Goal: Find specific page/section: Find specific page/section

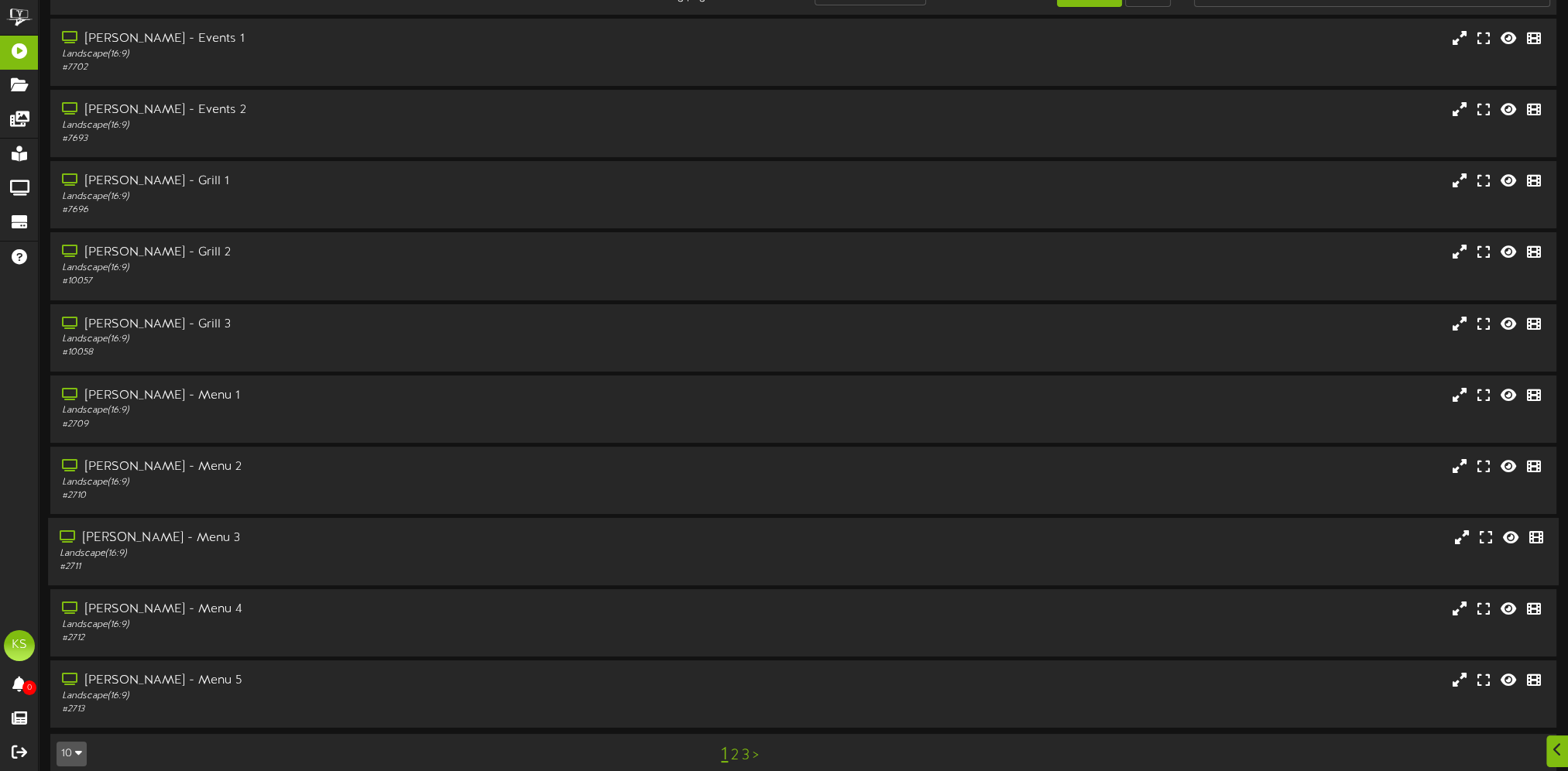
scroll to position [59, 0]
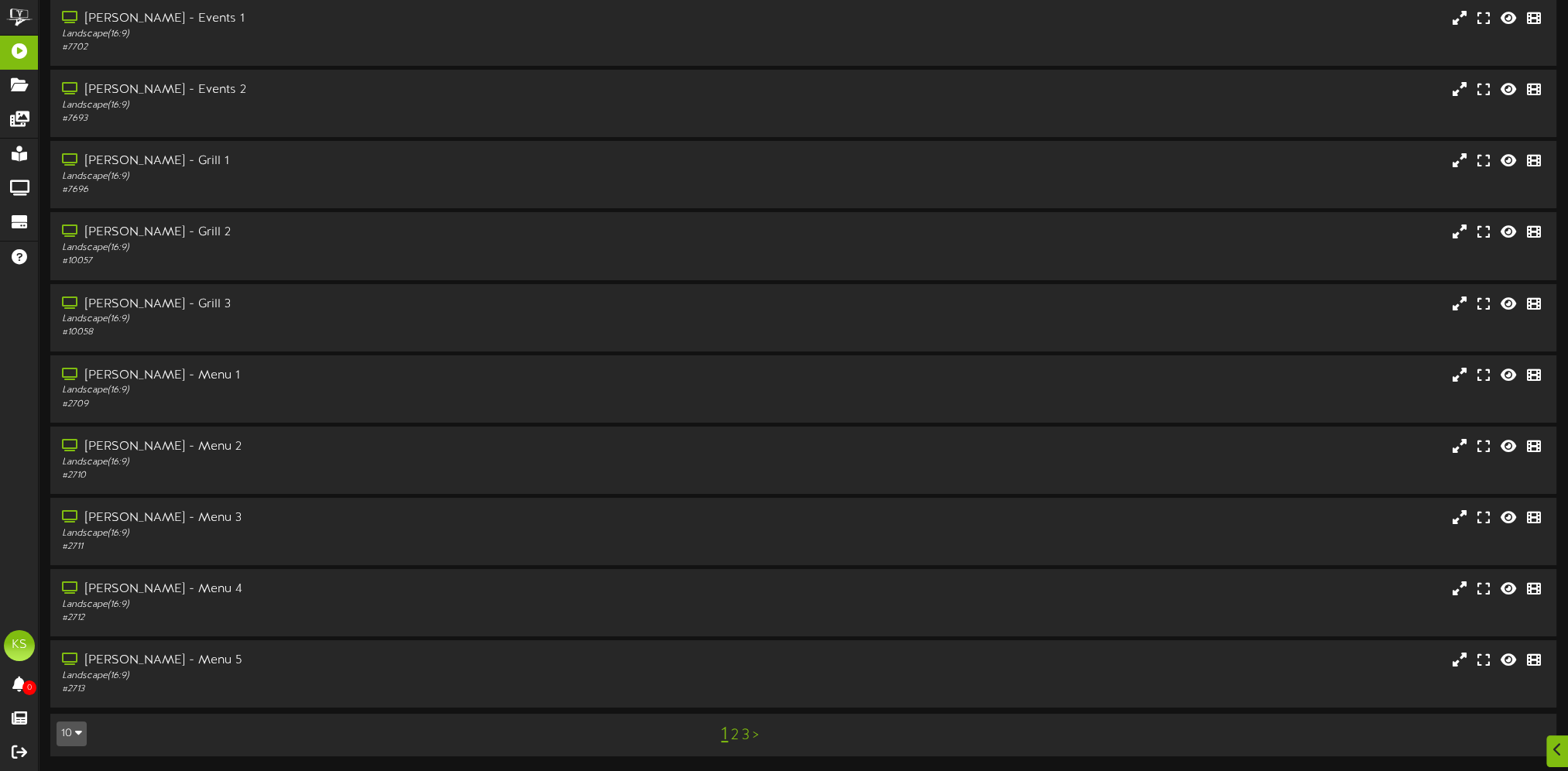
click at [734, 737] on link "2" at bounding box center [734, 736] width 8 height 17
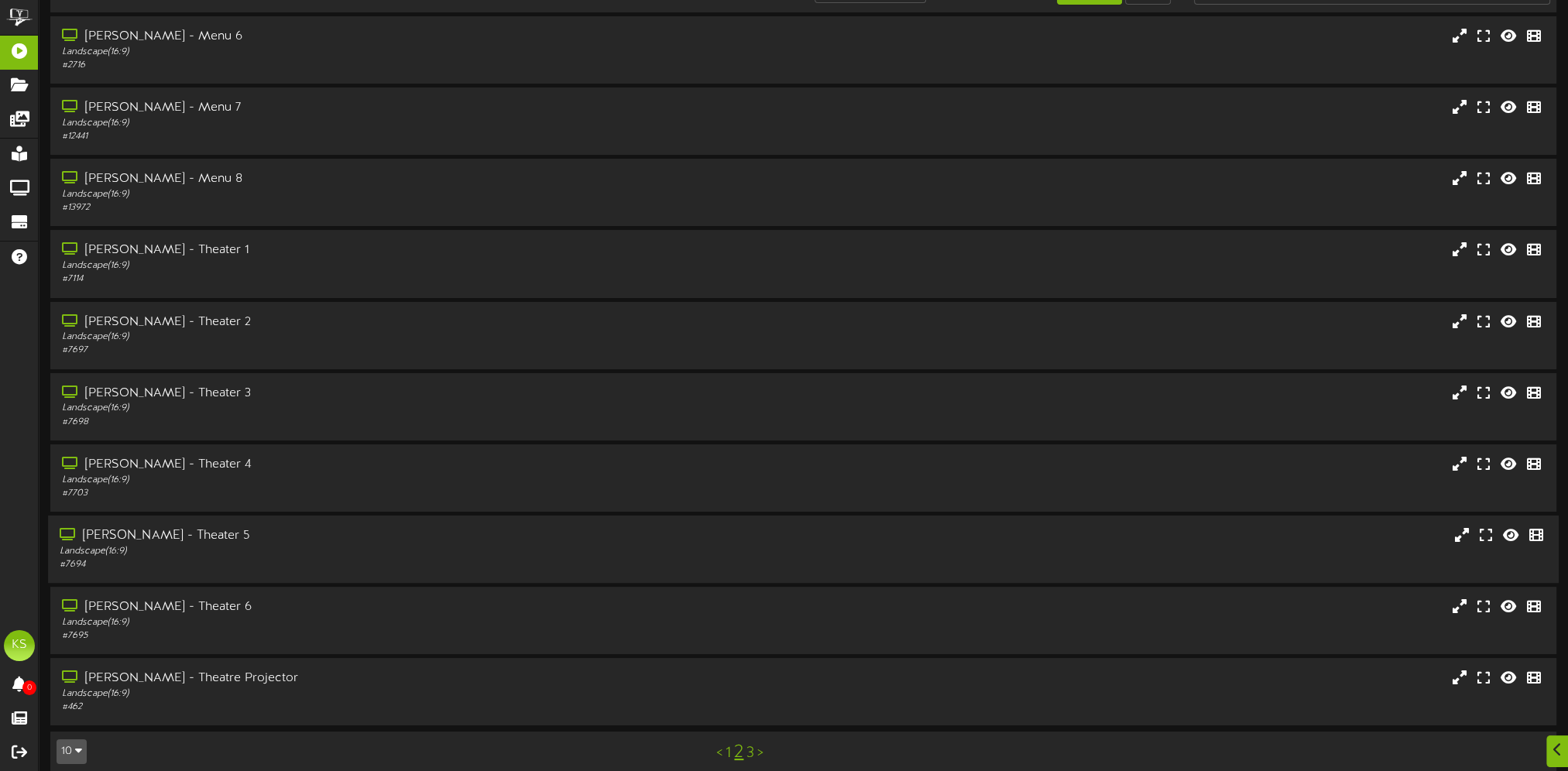
scroll to position [59, 0]
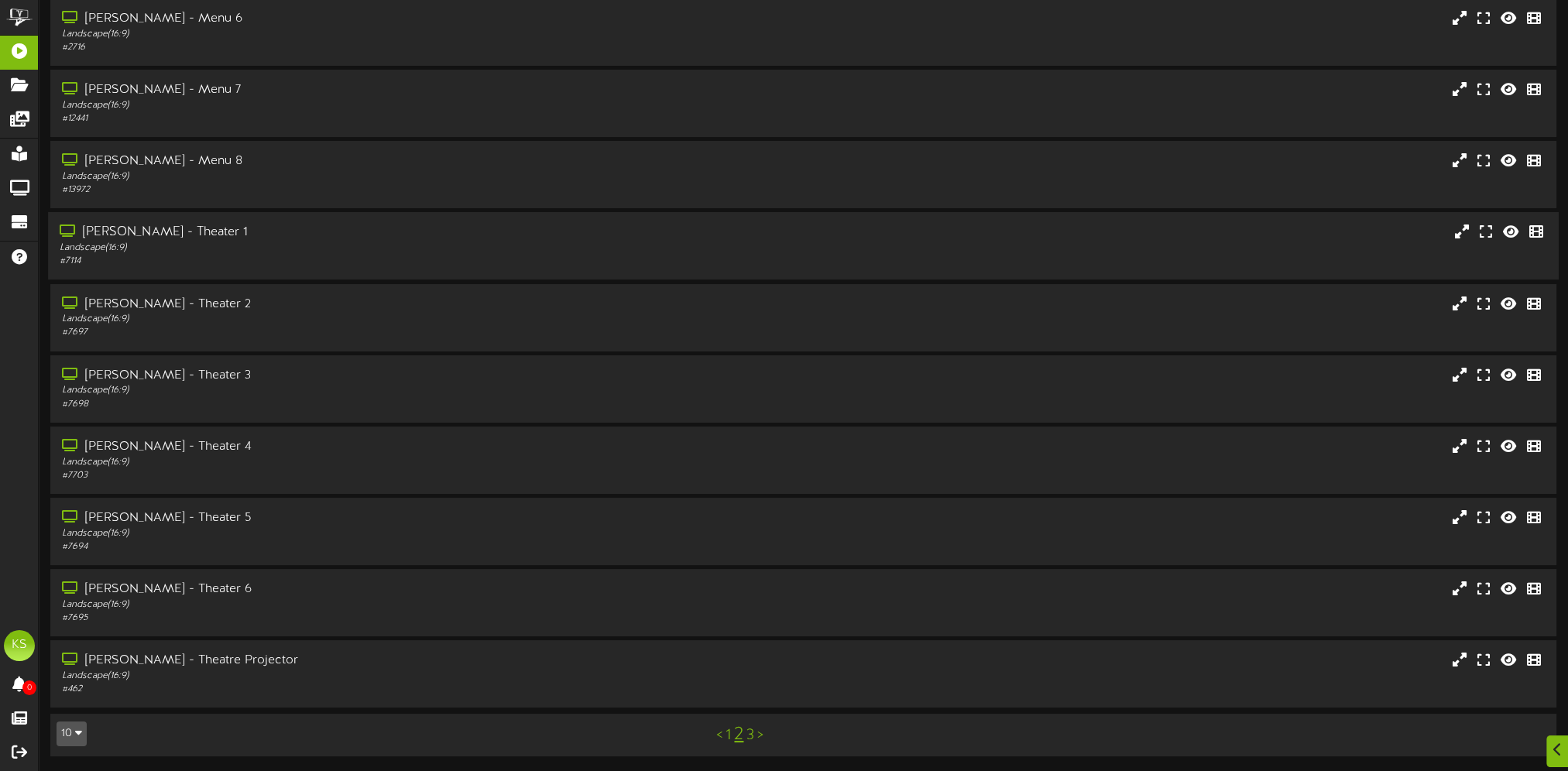
click at [184, 253] on div "Landscape ( 16:9 )" at bounding box center [362, 247] width 606 height 13
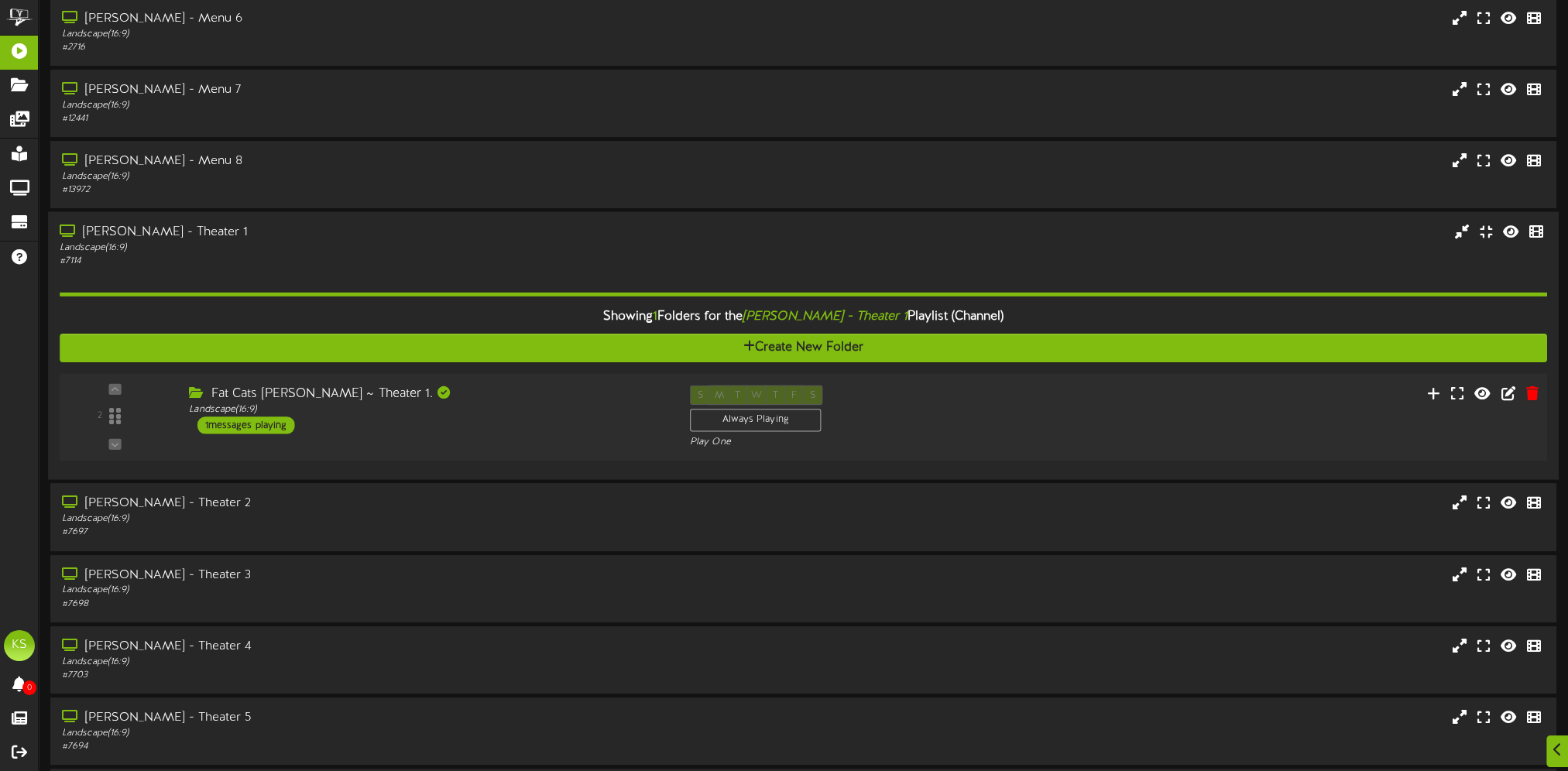
click at [390, 422] on div "Fat Cats [PERSON_NAME] ~ Theater 1. Landscape ( 16:9 ) 1 messages playing" at bounding box center [427, 410] width 501 height 48
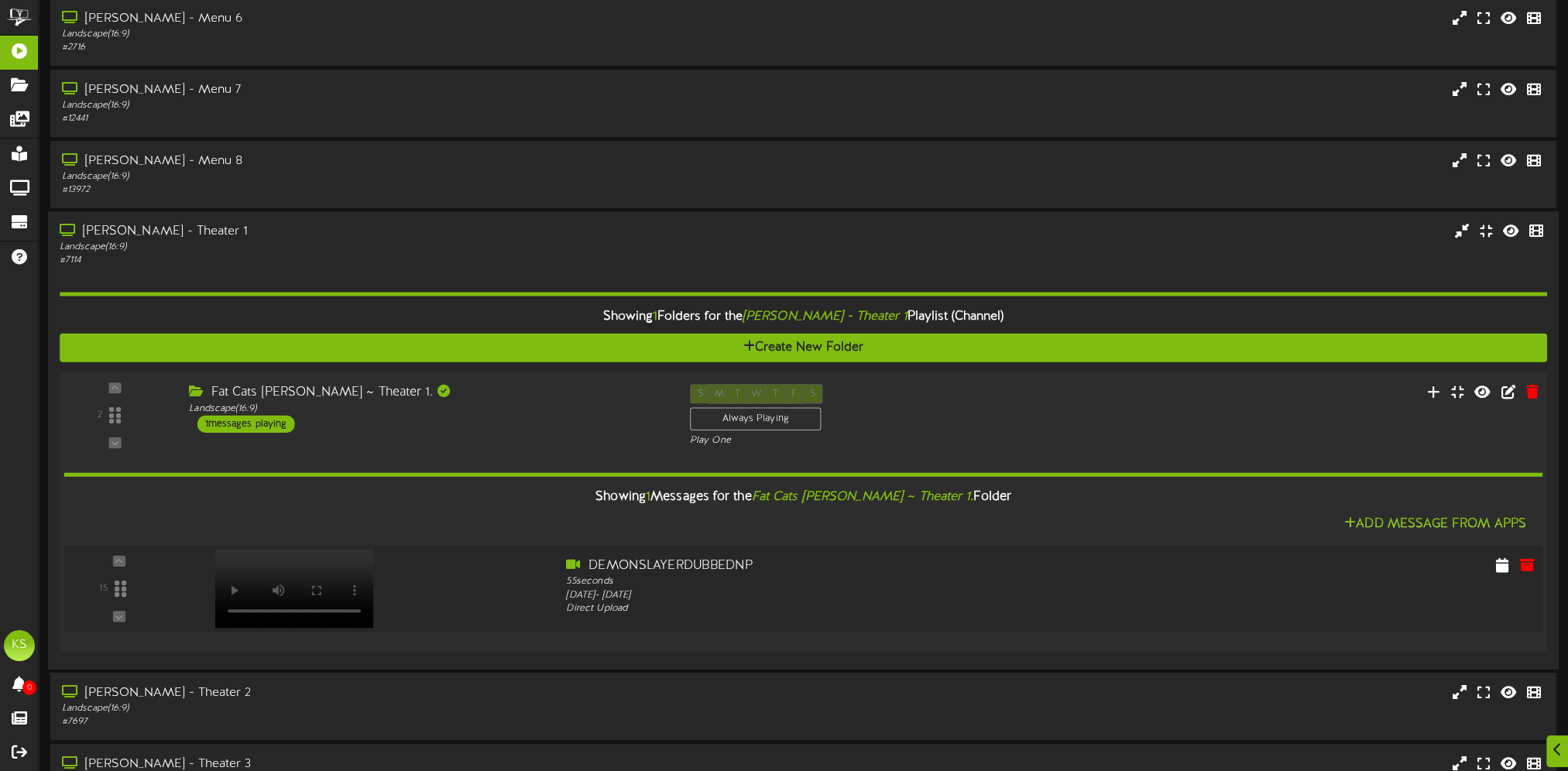
click at [181, 571] on div at bounding box center [367, 585] width 373 height 55
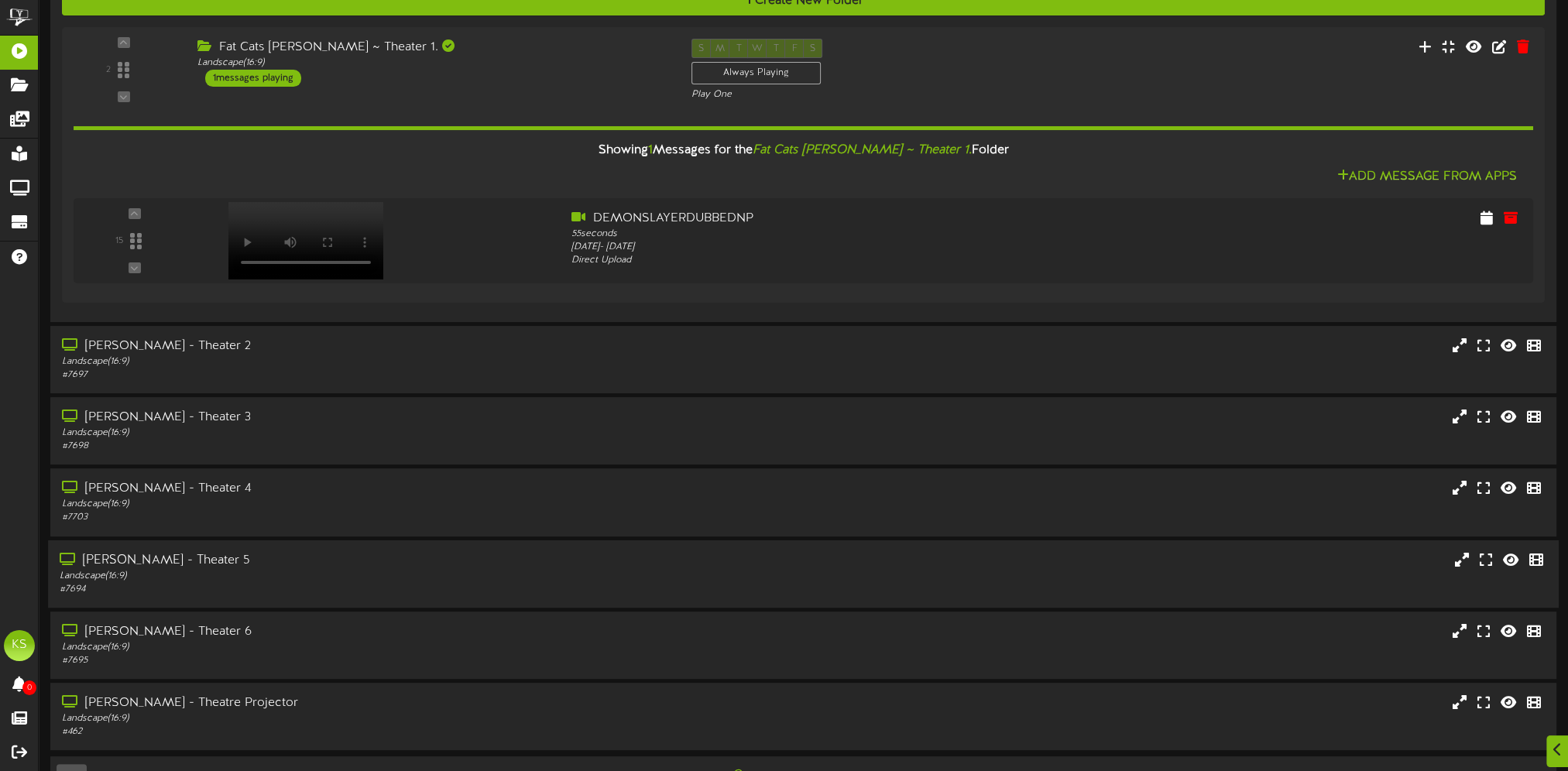
scroll to position [447, 0]
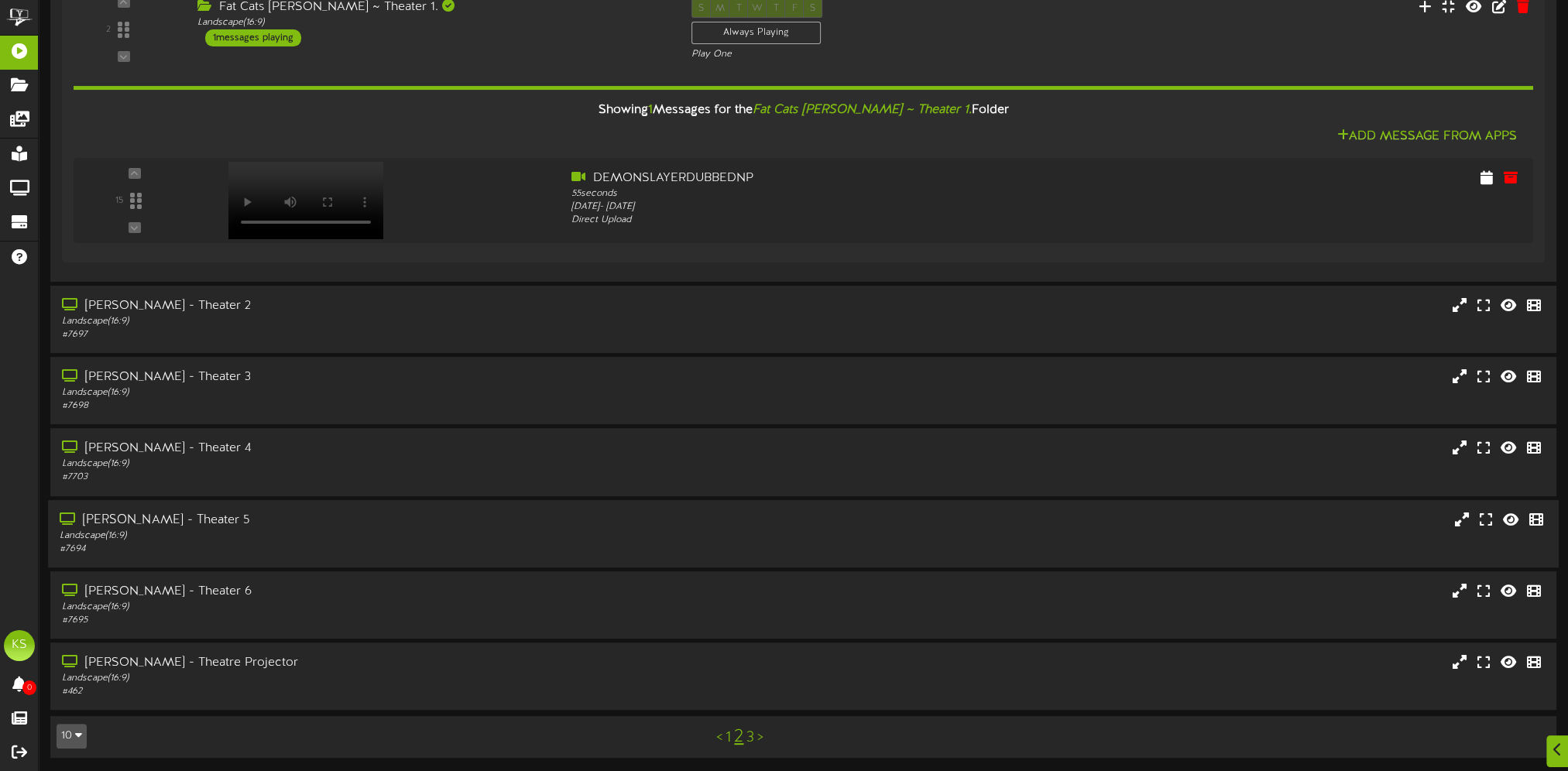
drag, startPoint x: 234, startPoint y: 529, endPoint x: 247, endPoint y: 545, distance: 20.6
click at [234, 529] on div "Landscape ( 16:9 )" at bounding box center [362, 535] width 606 height 13
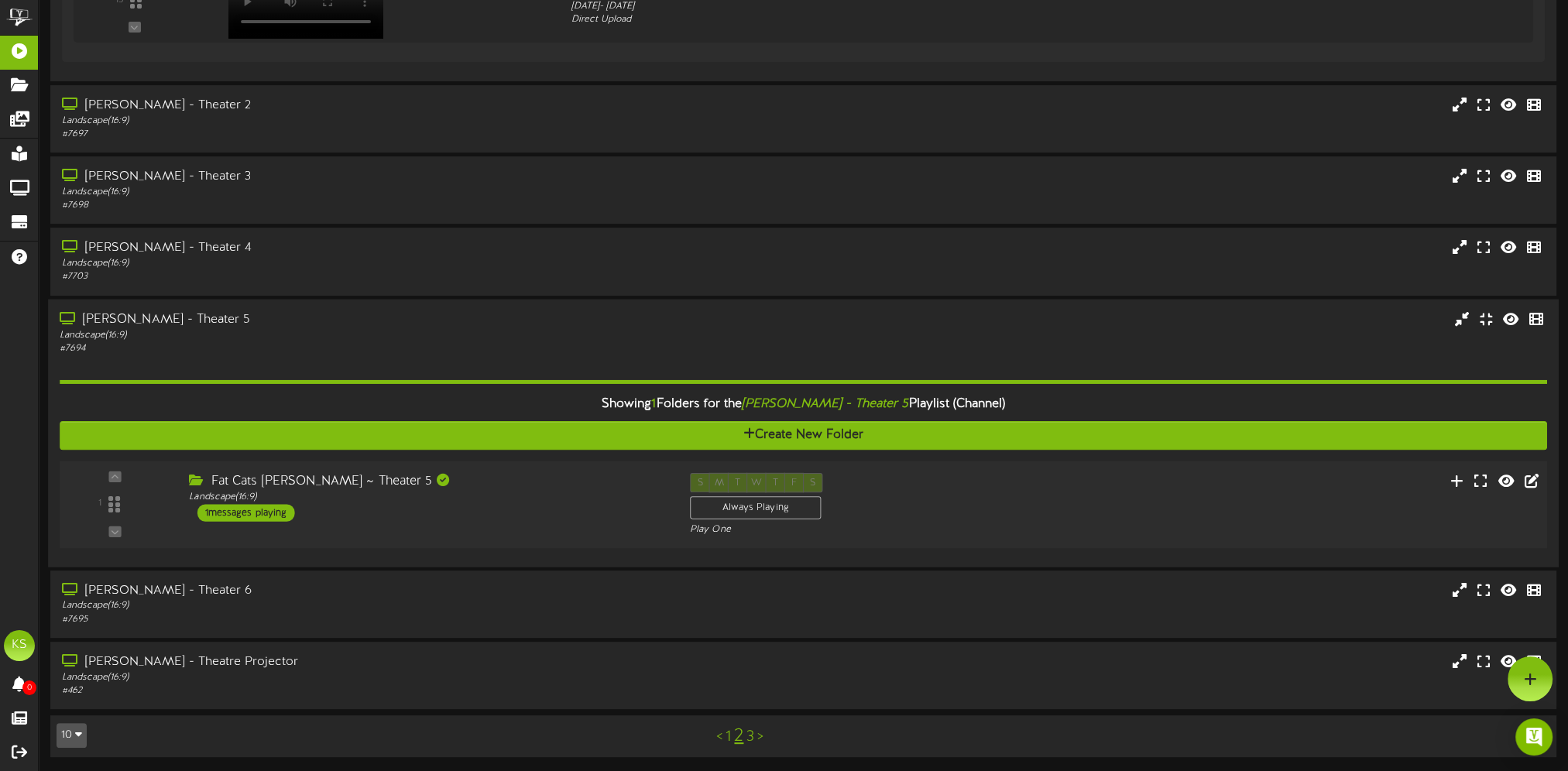
click at [419, 508] on div "Fat Cats [PERSON_NAME] ~ Theater 5 Landscape ( 16:9 ) 1 messages playing" at bounding box center [427, 497] width 501 height 48
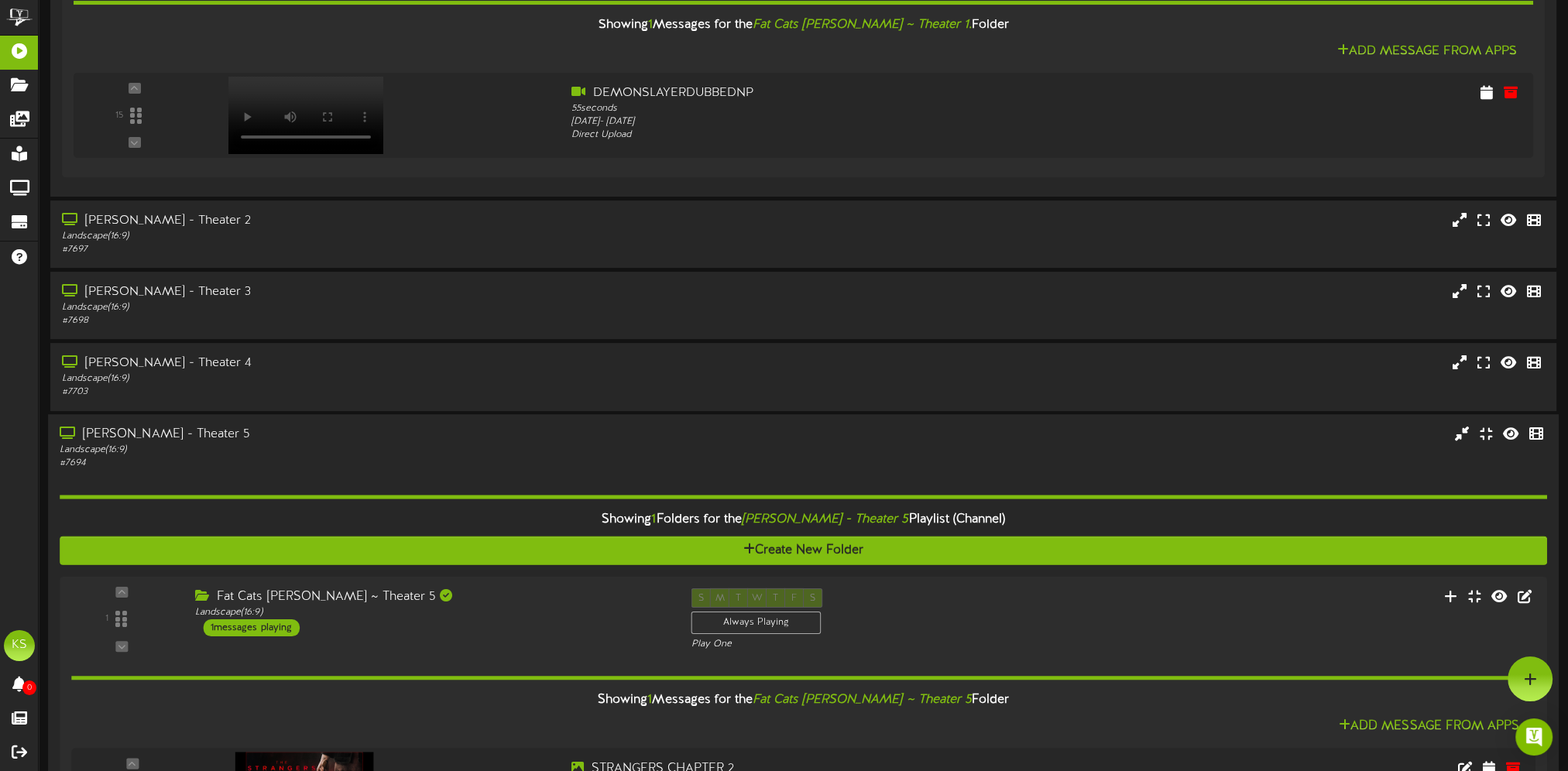
scroll to position [524, 0]
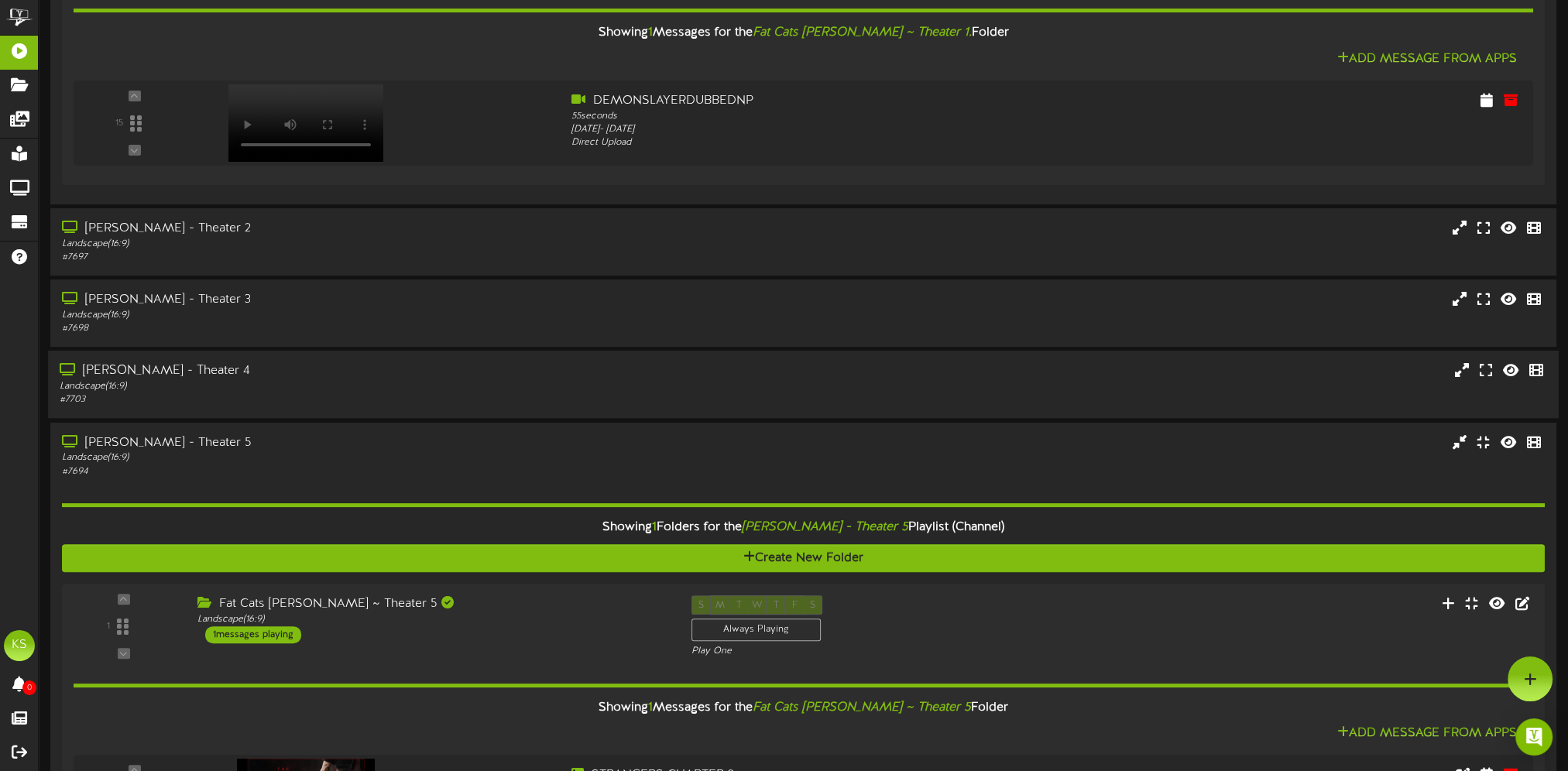
click at [336, 394] on div "# 7703" at bounding box center [362, 400] width 606 height 13
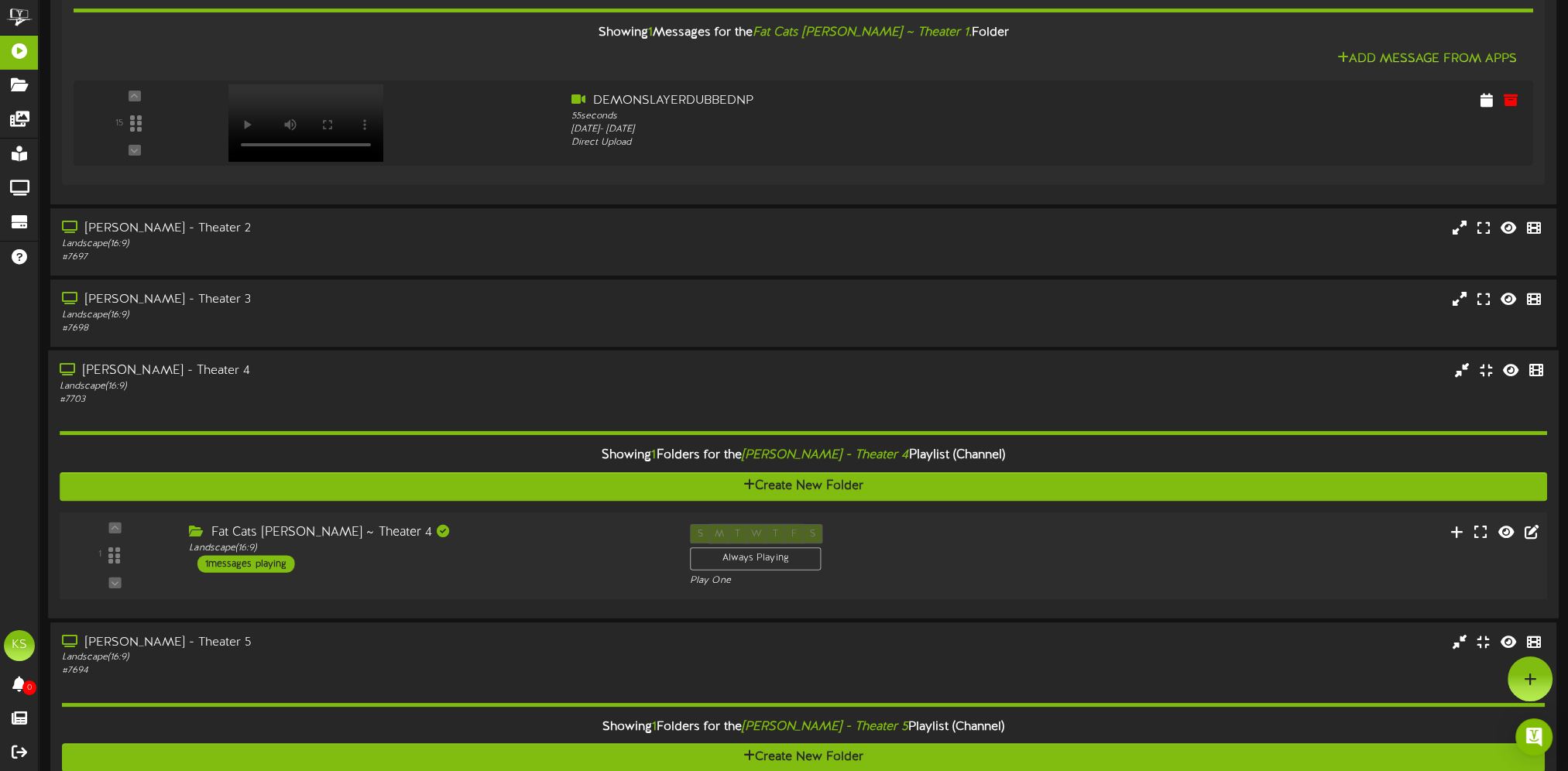
click at [367, 564] on div "Fat Cats [PERSON_NAME] ~ Theater 4 Landscape ( 16:9 ) 1 messages playing" at bounding box center [427, 549] width 501 height 48
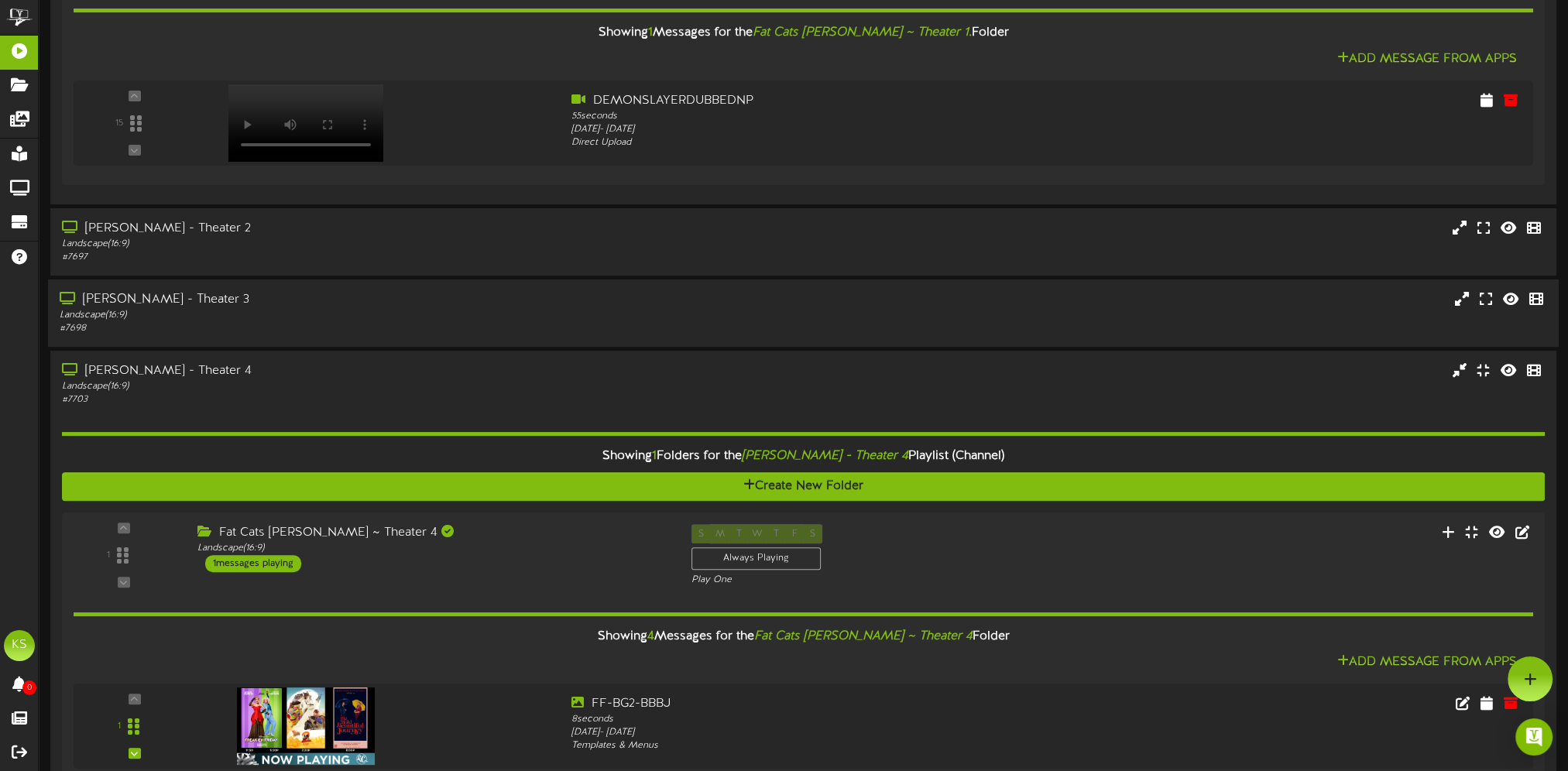
click at [305, 313] on div "Landscape ( 16:9 )" at bounding box center [362, 315] width 606 height 13
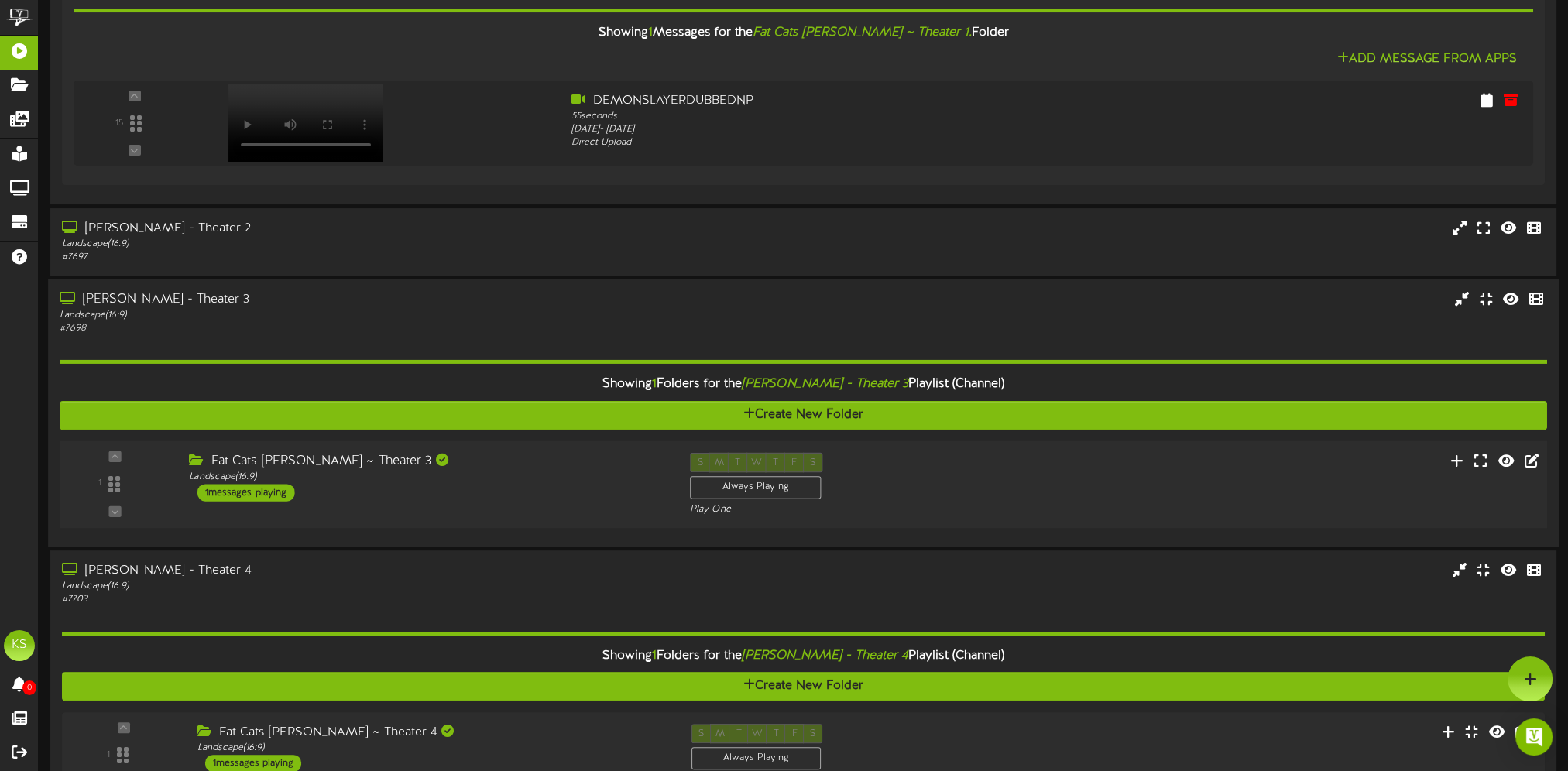
click at [469, 465] on div "Fat Cats [PERSON_NAME] ~ Theater 3" at bounding box center [426, 462] width 477 height 18
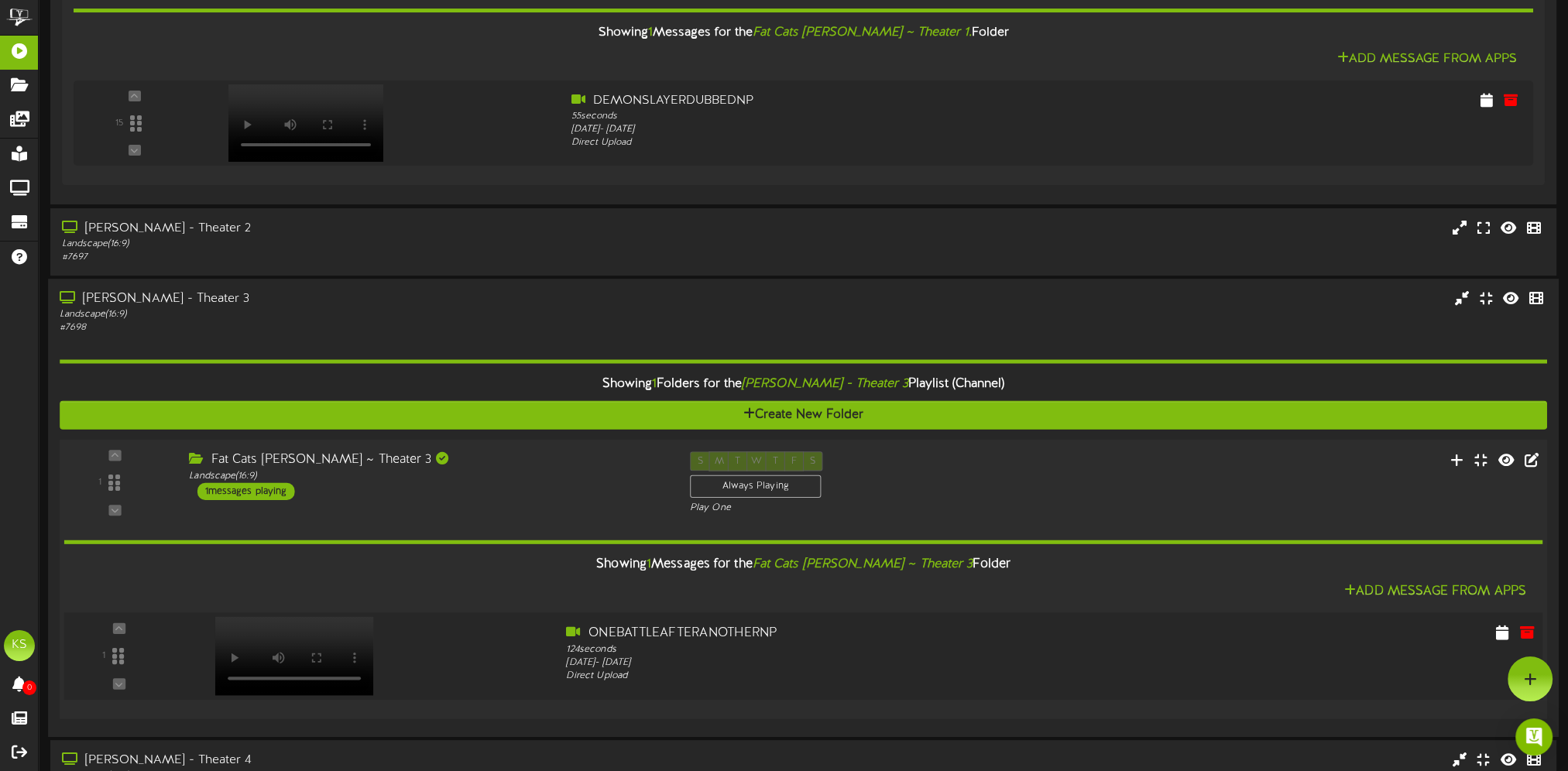
click at [795, 688] on div "1" at bounding box center [803, 656] width 1494 height 87
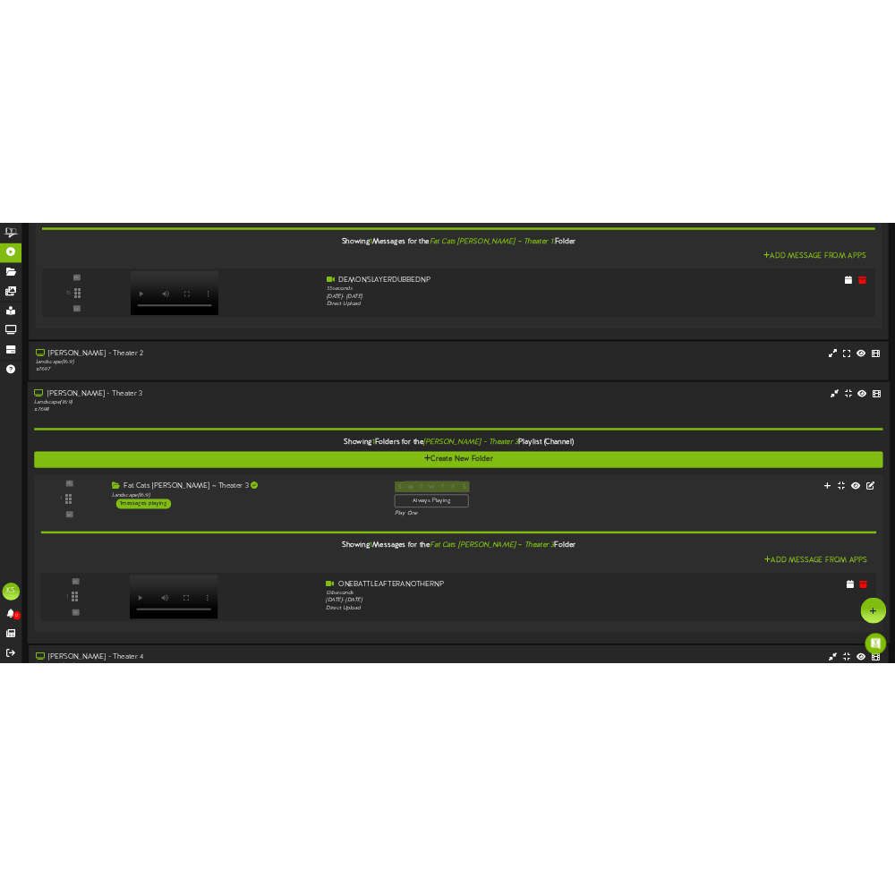
scroll to position [644, 0]
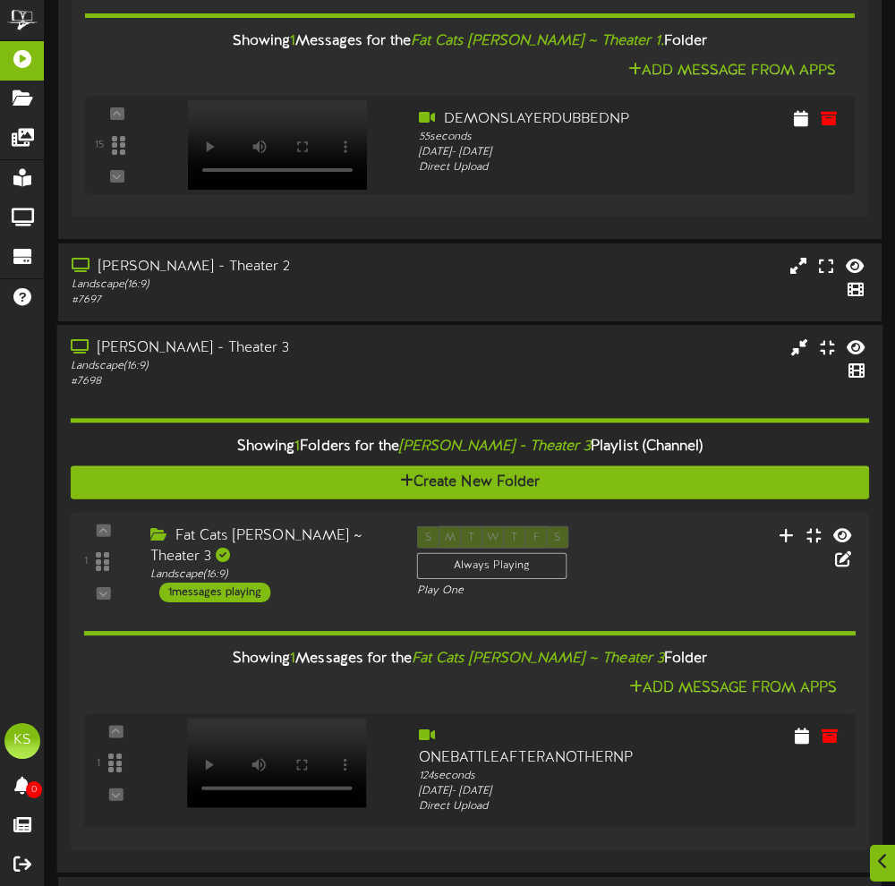
click at [365, 351] on div "[PERSON_NAME] - Theater 3" at bounding box center [229, 348] width 317 height 21
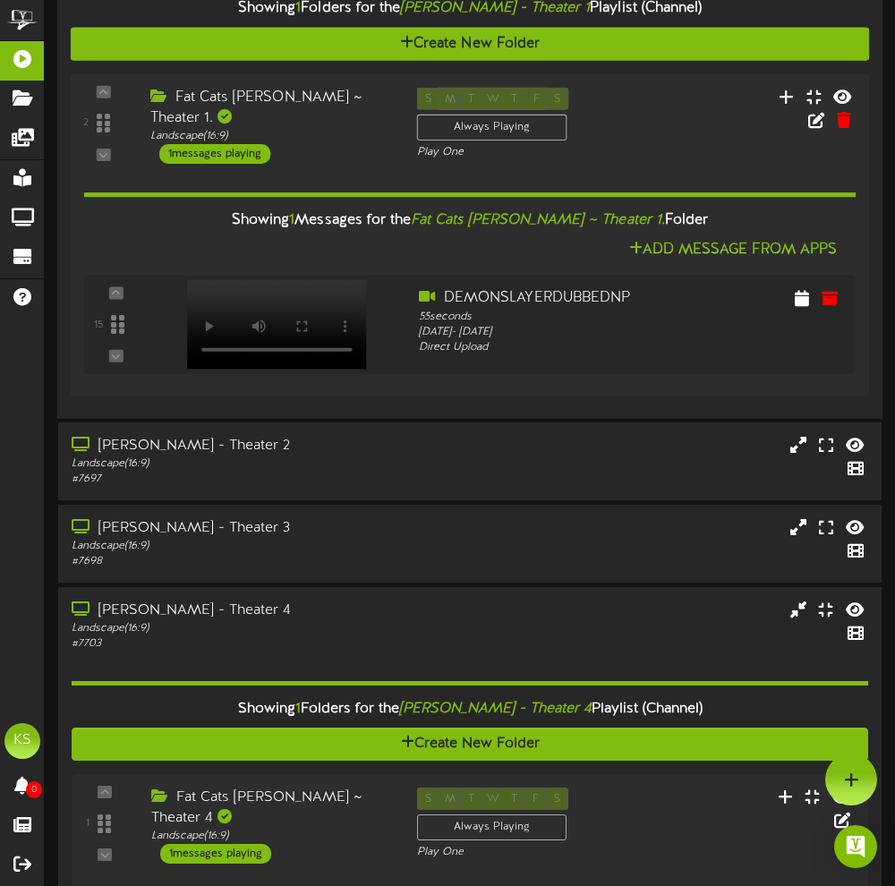
scroll to position [286, 0]
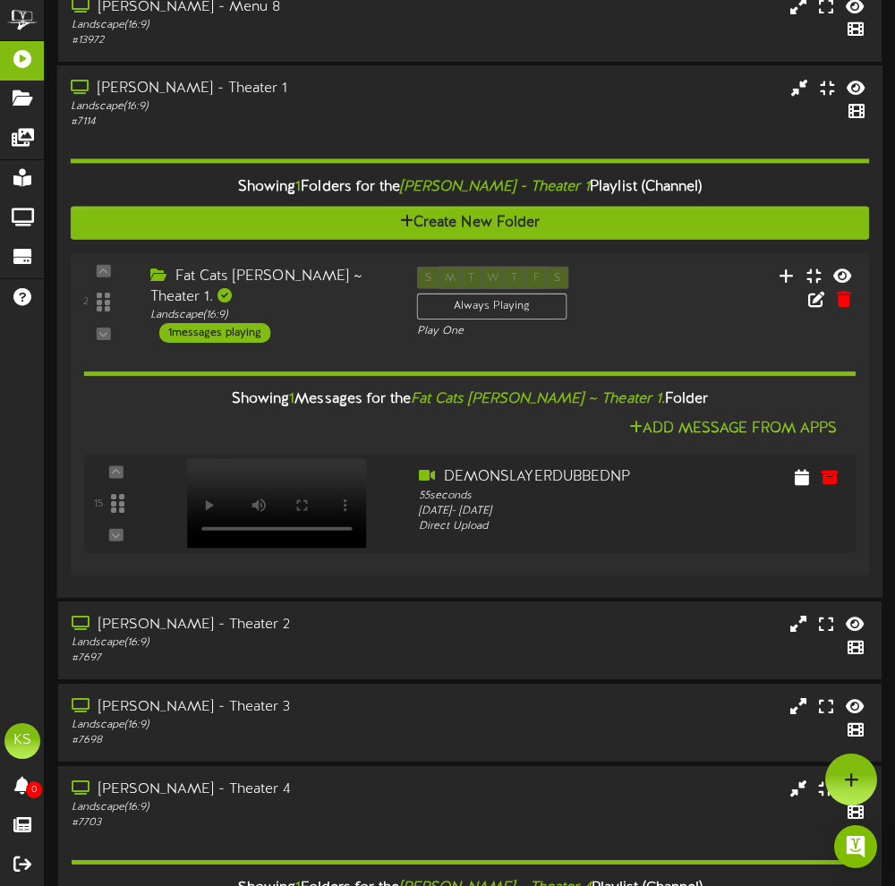
click at [499, 103] on div "[PERSON_NAME] - Theater 1 Landscape ( 16:9 ) # 7114" at bounding box center [470, 104] width 826 height 51
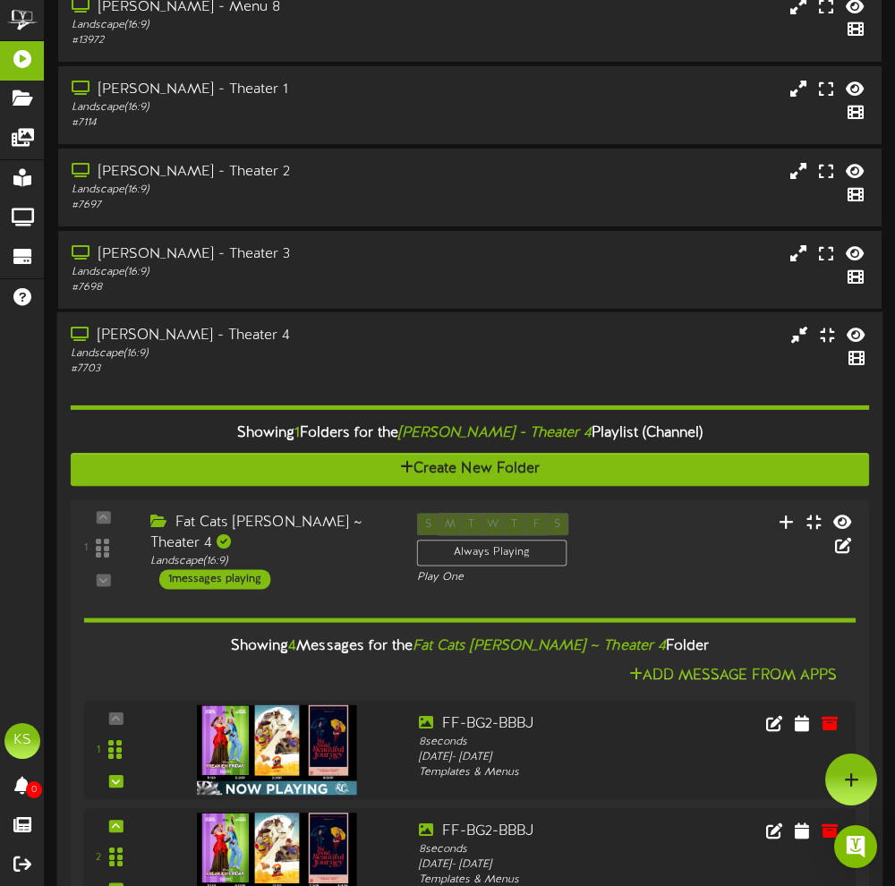
click at [363, 346] on div "Landscape ( 16:9 )" at bounding box center [229, 353] width 317 height 15
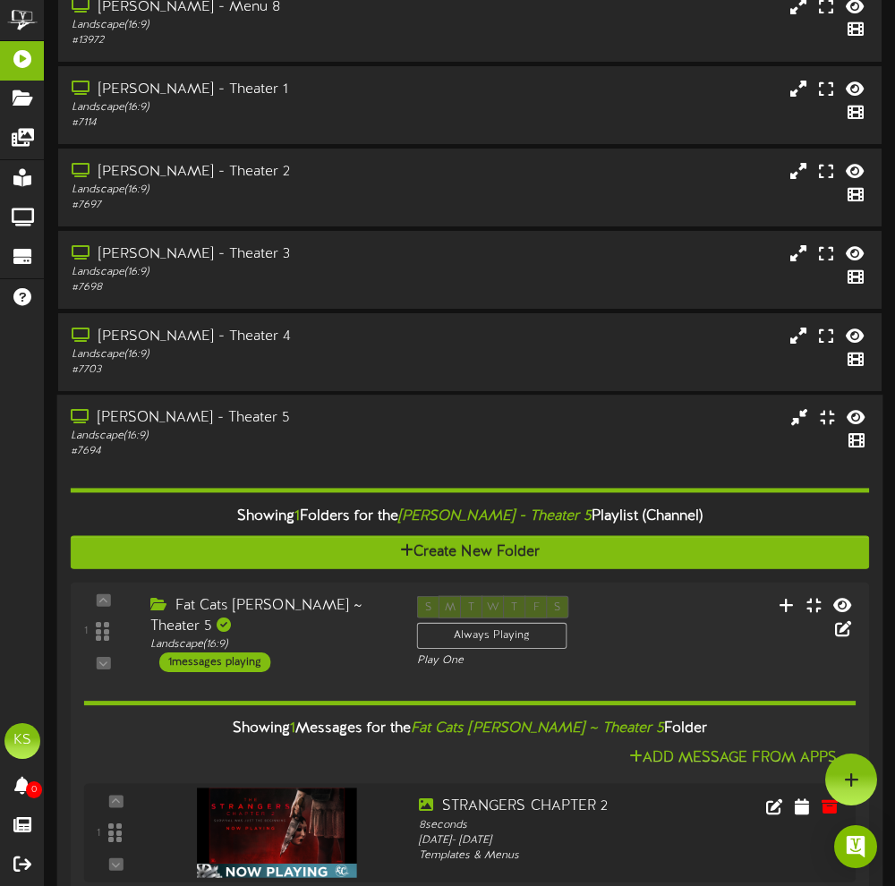
click at [326, 427] on div "[PERSON_NAME] - Theater 5" at bounding box center [229, 419] width 317 height 21
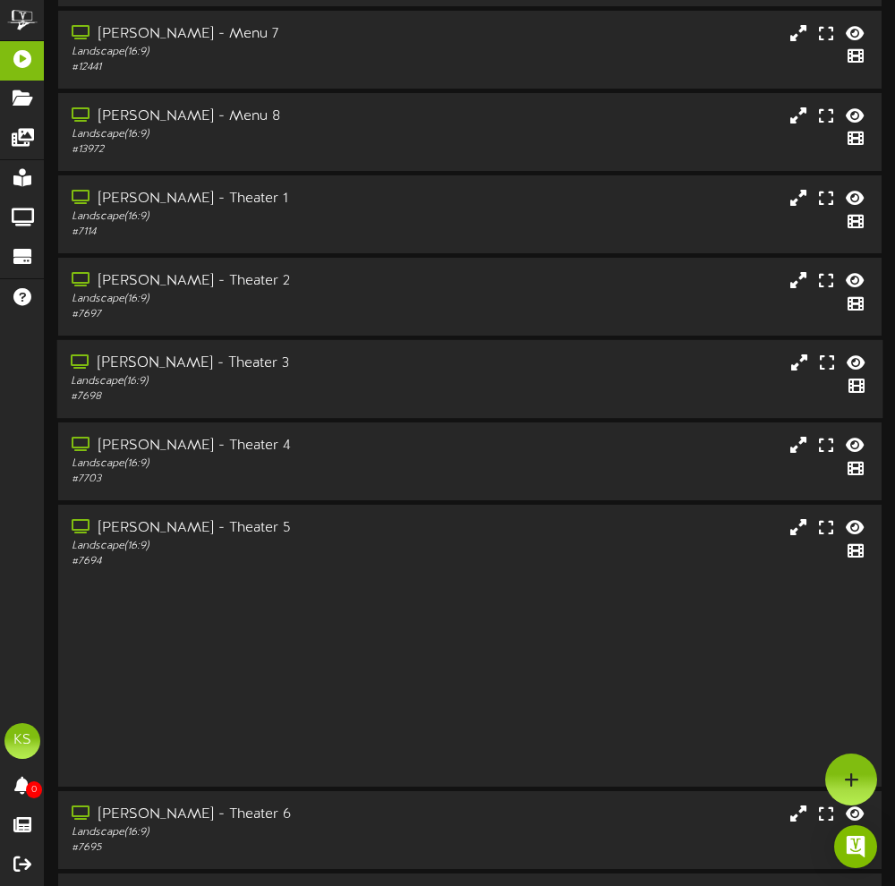
scroll to position [112, 0]
